Goal: Navigation & Orientation: Find specific page/section

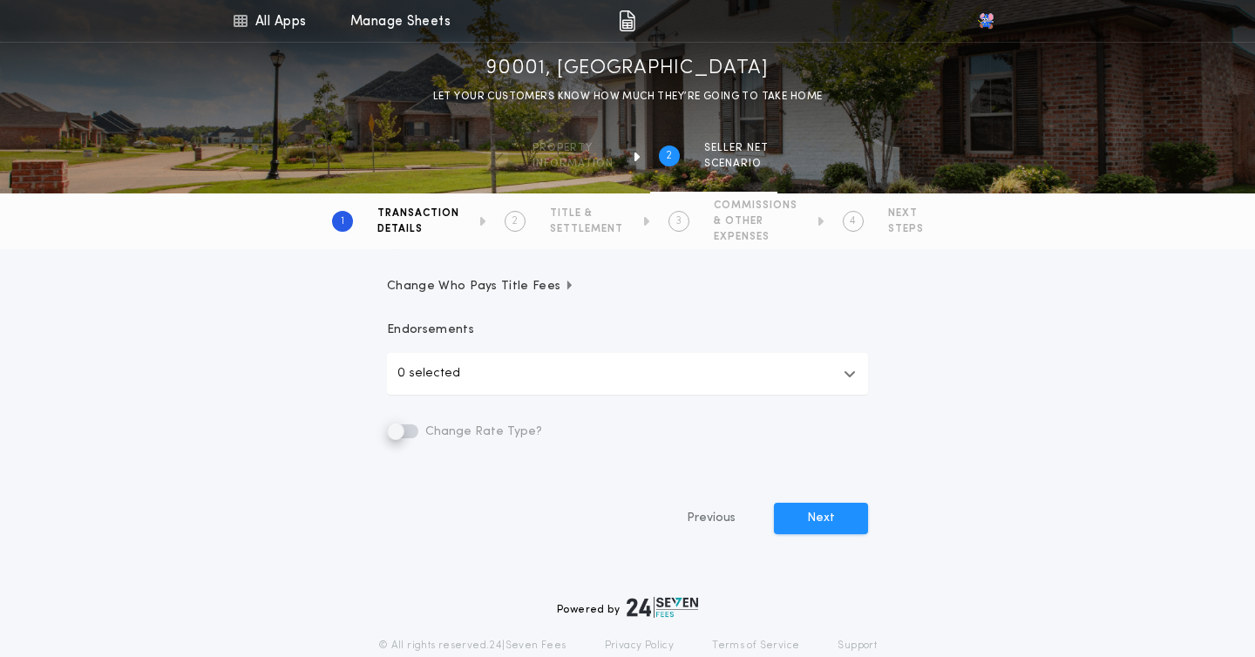
scroll to position [607, 0]
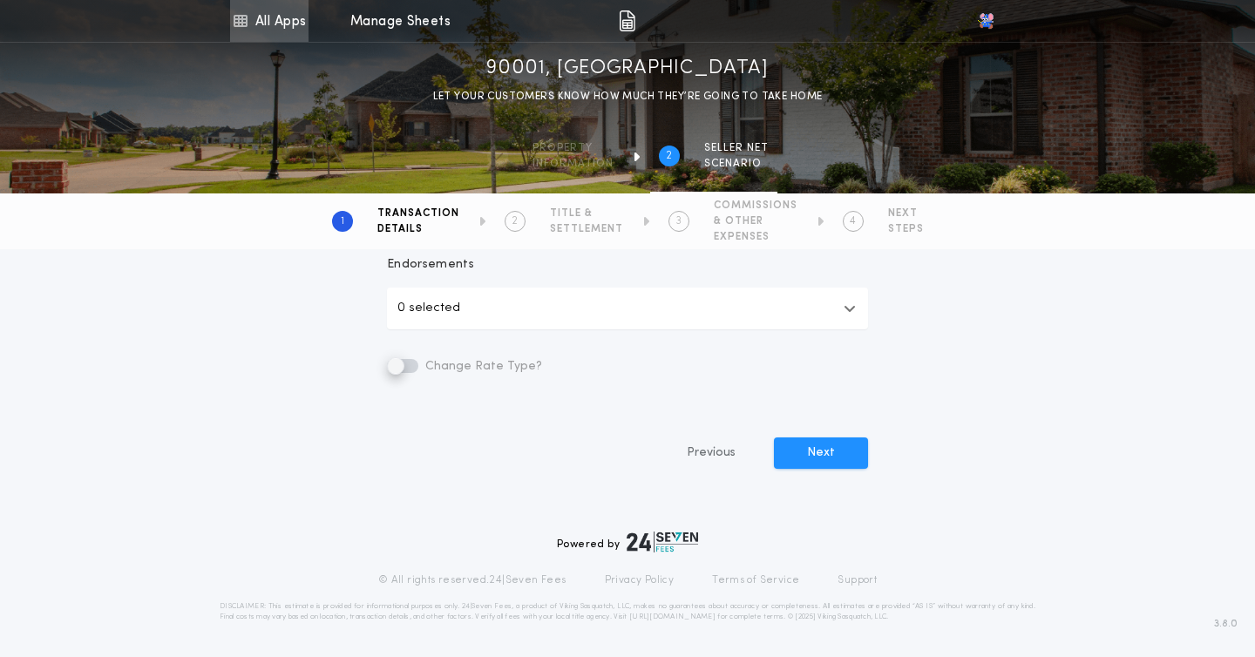
click at [268, 19] on link "All Apps" at bounding box center [269, 21] width 78 height 42
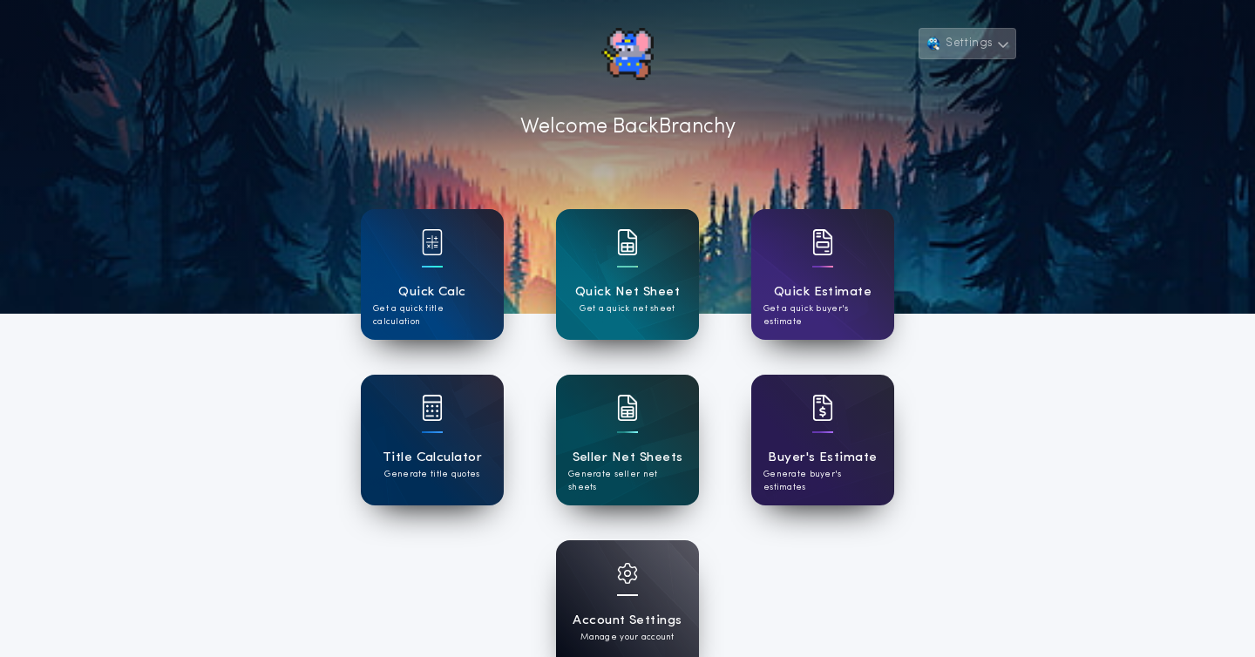
click at [948, 51] on button "Settings" at bounding box center [968, 43] width 98 height 31
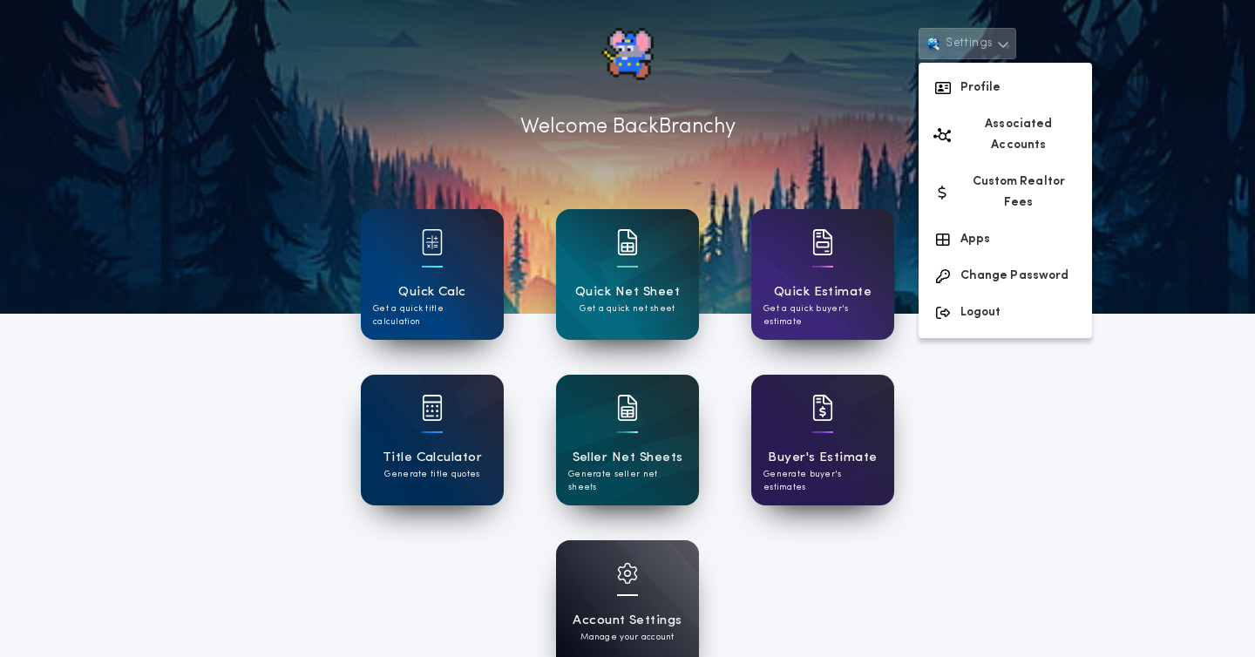
click at [1115, 48] on div at bounding box center [627, 157] width 1255 height 314
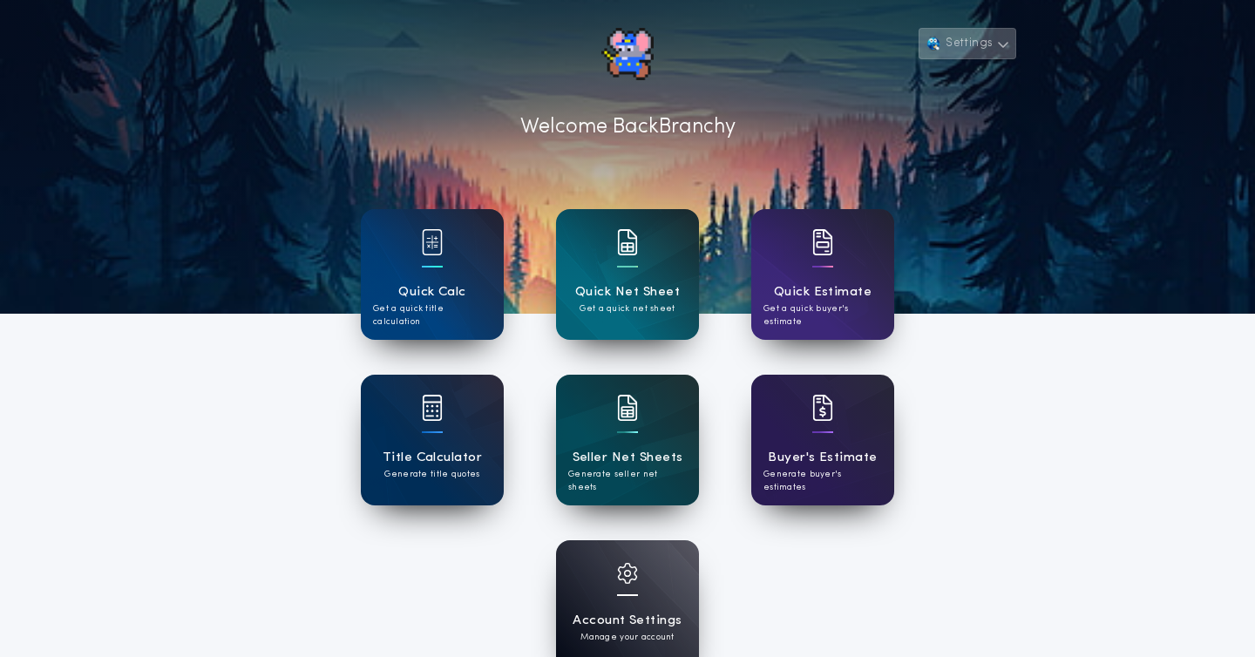
click at [982, 48] on button "Settings" at bounding box center [968, 43] width 98 height 31
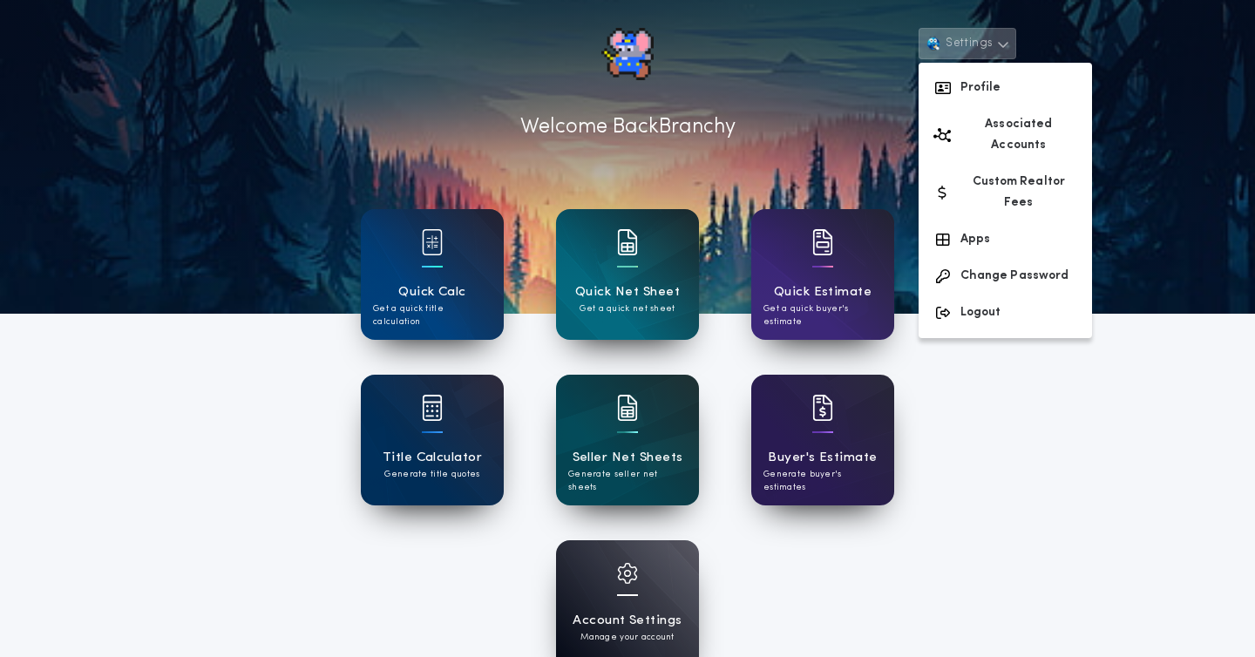
click at [1134, 112] on div at bounding box center [627, 157] width 1255 height 314
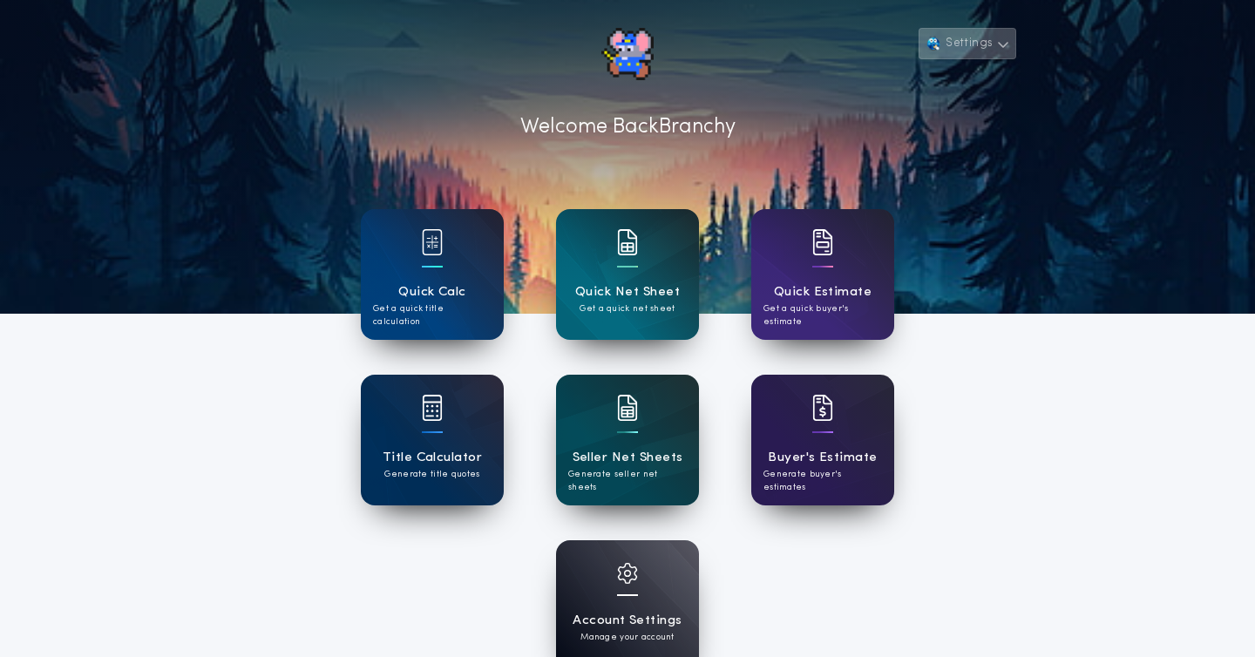
click at [978, 37] on button "Settings" at bounding box center [968, 43] width 98 height 31
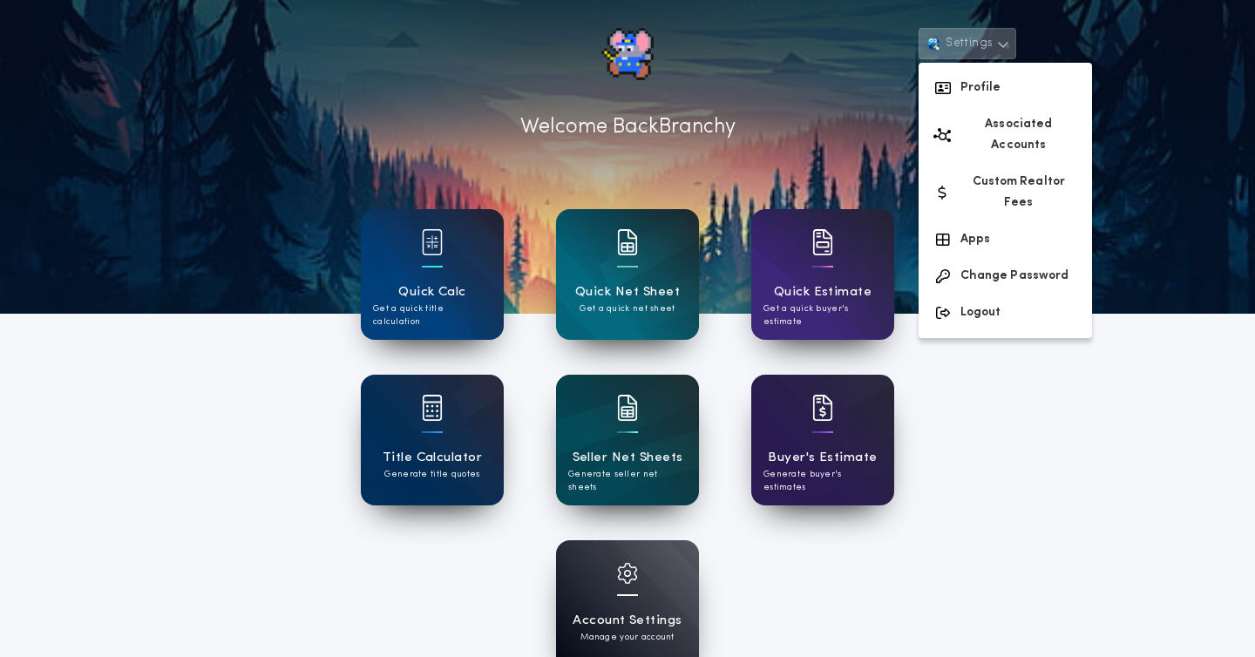
click at [978, 37] on button "Settings" at bounding box center [968, 43] width 98 height 31
